Goal: Navigation & Orientation: Go to known website

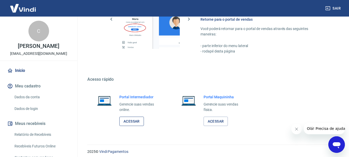
scroll to position [320, 0]
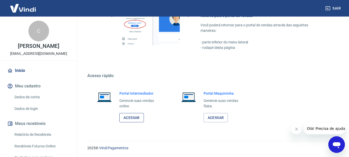
click at [134, 117] on link "Acessar" at bounding box center [131, 118] width 25 height 10
